Goal: Task Accomplishment & Management: Manage account settings

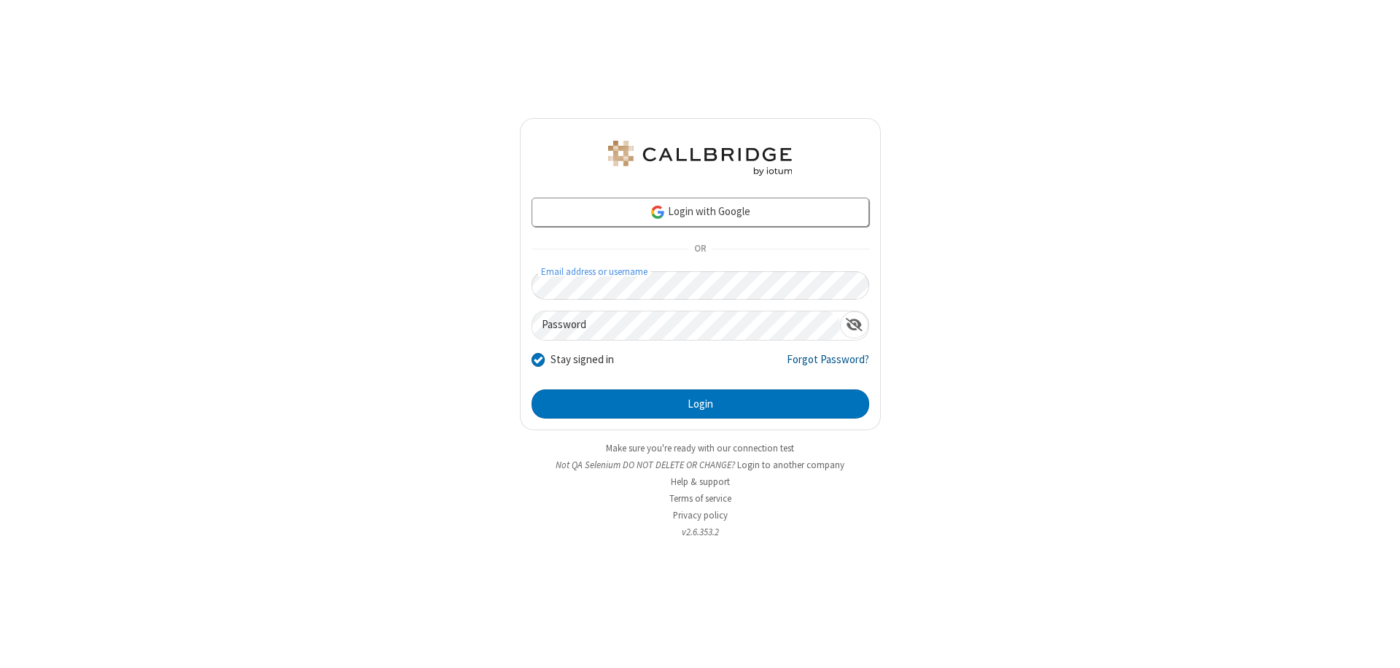
click at [828, 365] on link "Forgot Password?" at bounding box center [828, 365] width 82 height 28
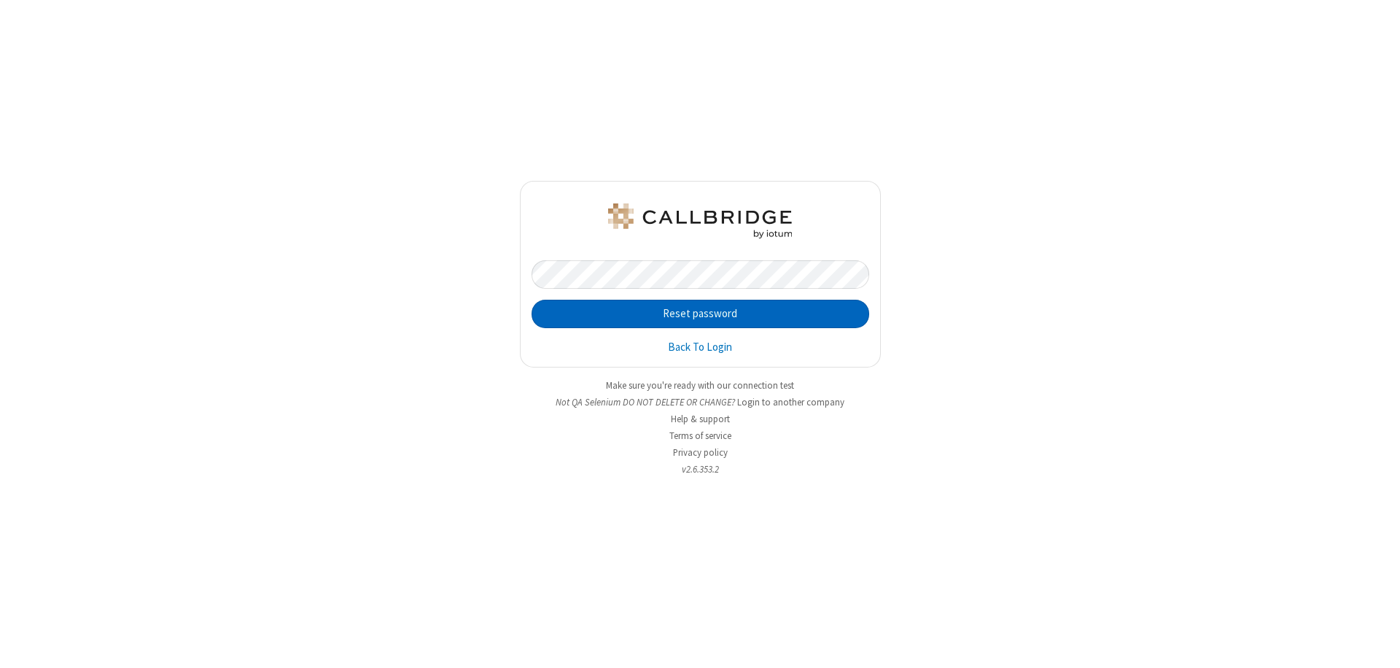
click at [700, 314] on button "Reset password" at bounding box center [701, 314] width 338 height 29
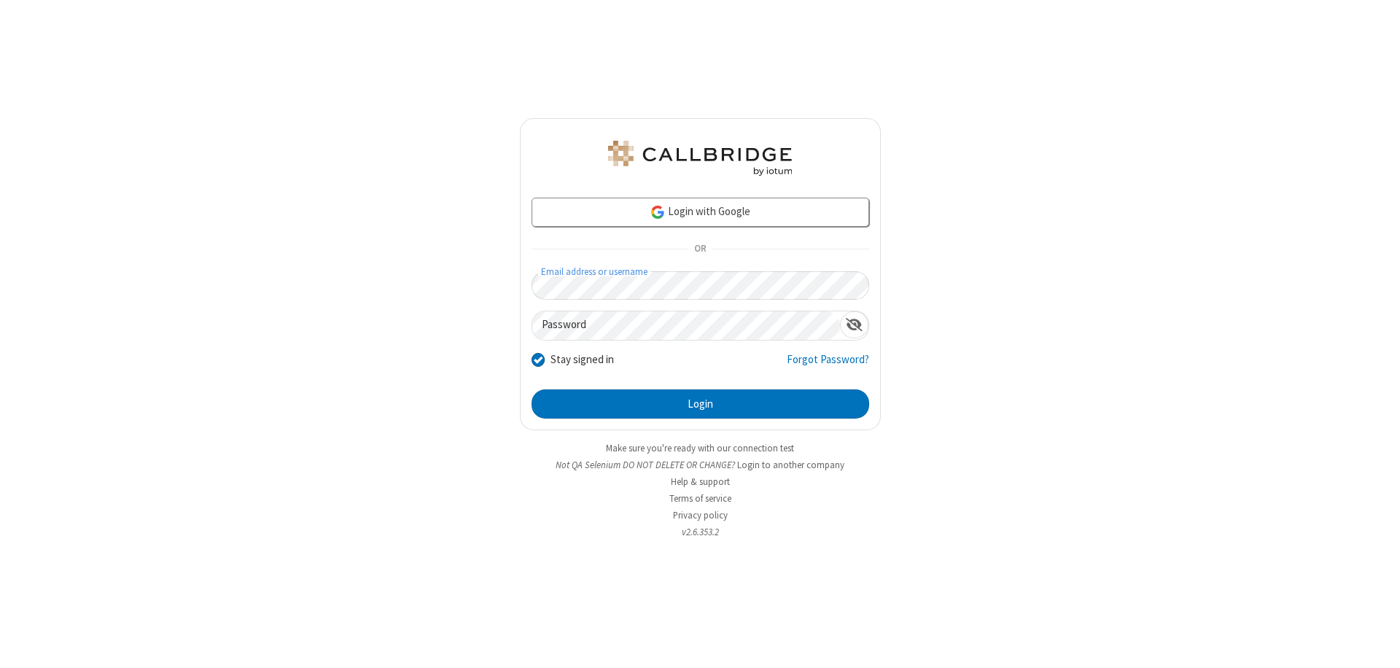
click at [537, 359] on input "Stay signed in" at bounding box center [539, 358] width 14 height 15
checkbox input "false"
click at [700, 404] on button "Login" at bounding box center [701, 403] width 338 height 29
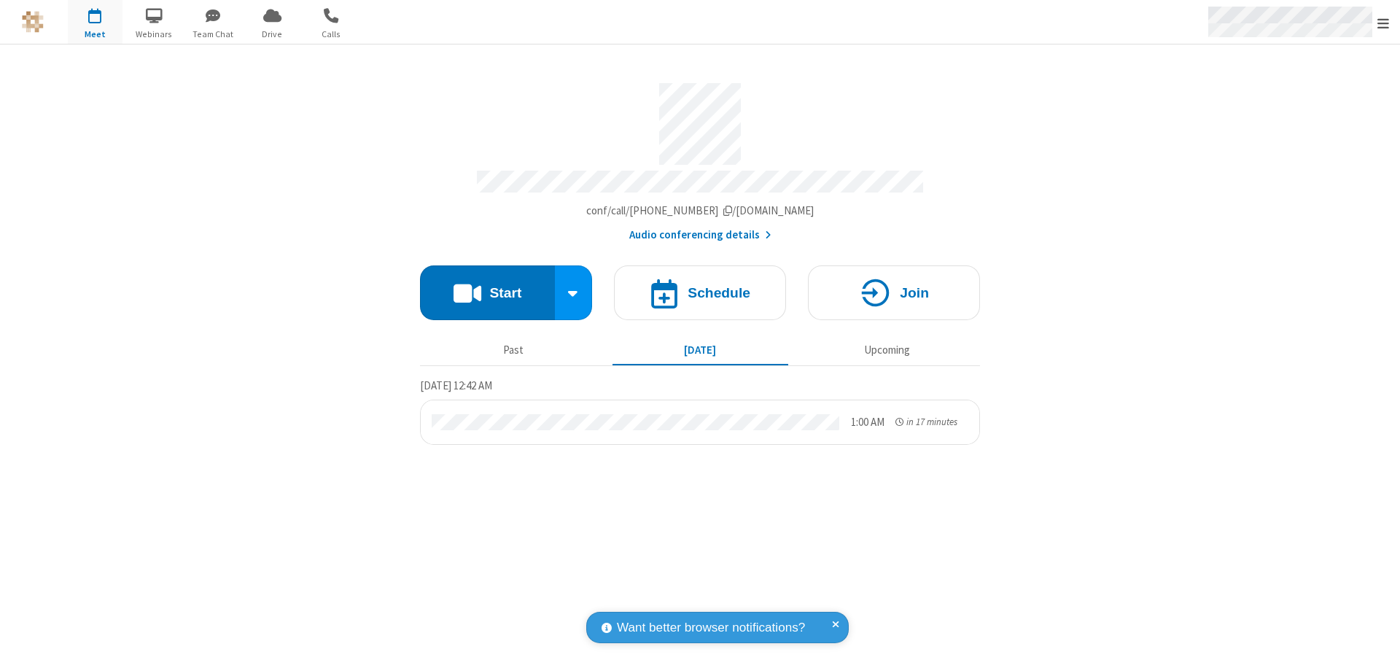
click at [1383, 22] on span "Open menu" at bounding box center [1383, 23] width 12 height 15
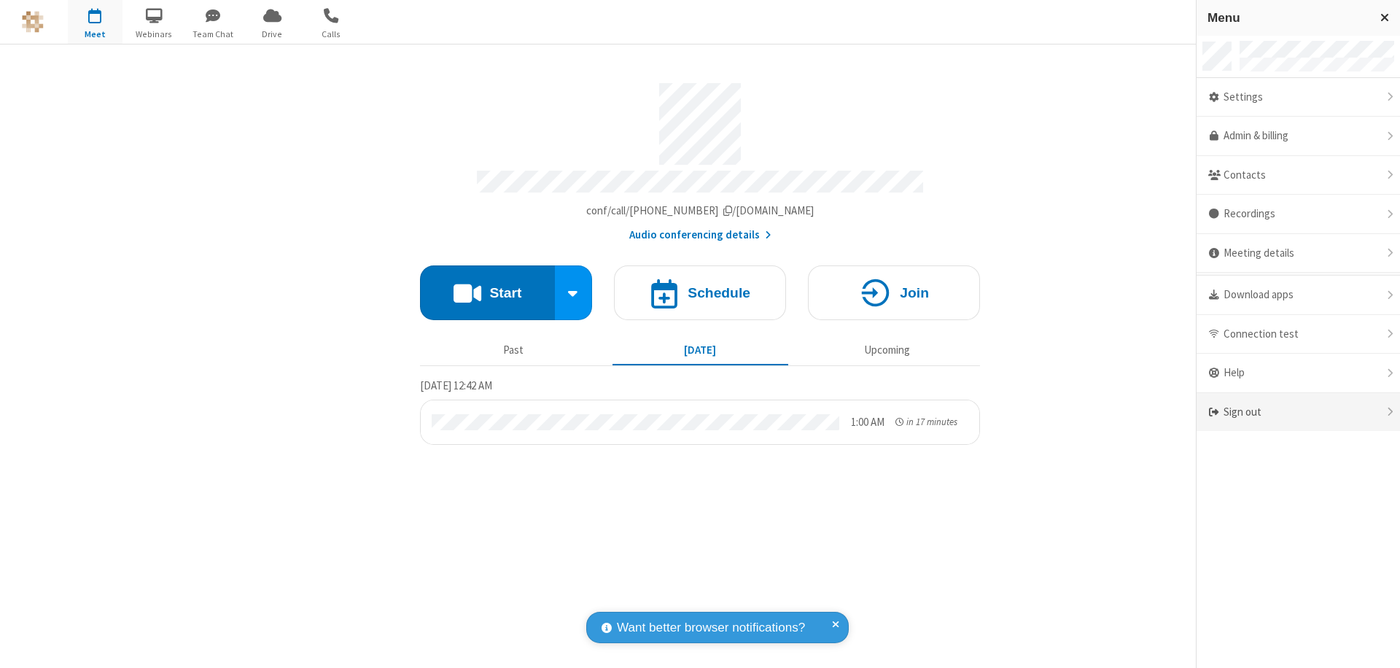
click at [1298, 412] on div "Sign out" at bounding box center [1298, 412] width 203 height 39
